Goal: Navigation & Orientation: Find specific page/section

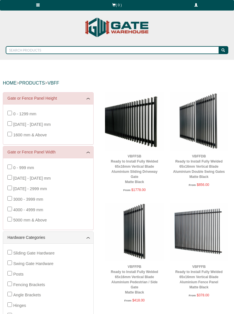
click at [113, 193] on div "From $1778.00" at bounding box center [134, 190] width 53 height 6
click at [117, 205] on img at bounding box center [134, 232] width 59 height 59
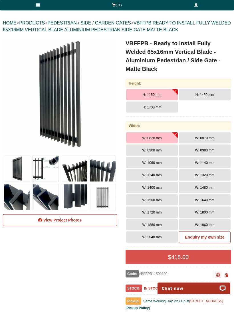
scroll to position [57, 0]
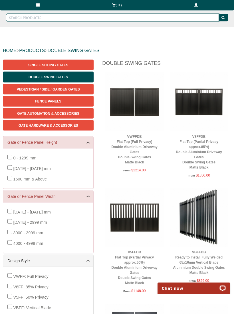
scroll to position [22, 0]
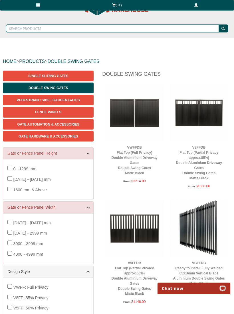
click at [33, 112] on link "Fence Panels" at bounding box center [48, 112] width 91 height 11
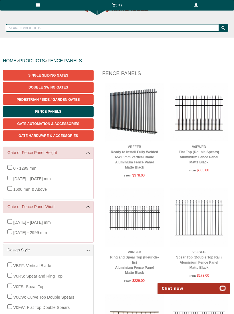
scroll to position [22, 0]
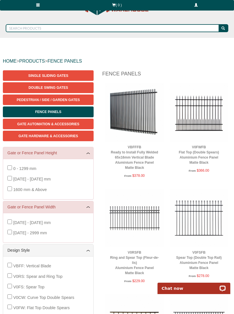
click at [36, 122] on span "Gate Automation & Accessories" at bounding box center [48, 124] width 62 height 4
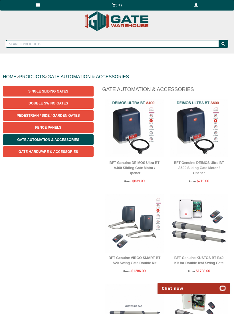
scroll to position [6, 0]
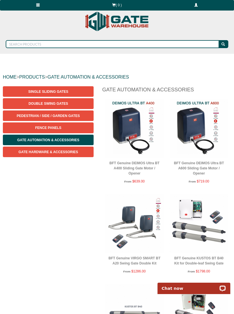
click at [42, 116] on span "Pedestrian / Side / Garden Gates" at bounding box center [48, 116] width 63 height 4
